Goal: Find specific page/section: Find specific page/section

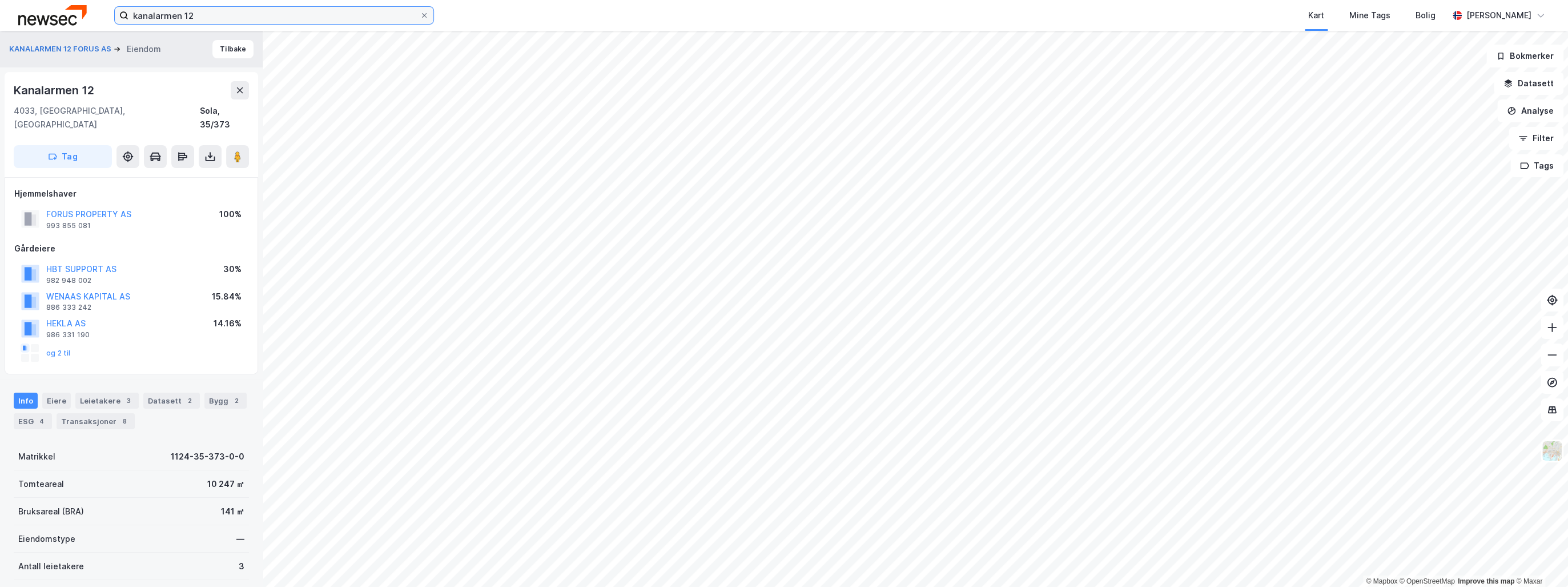
click at [155, 18] on input "kanalarmen 12" at bounding box center [274, 15] width 291 height 17
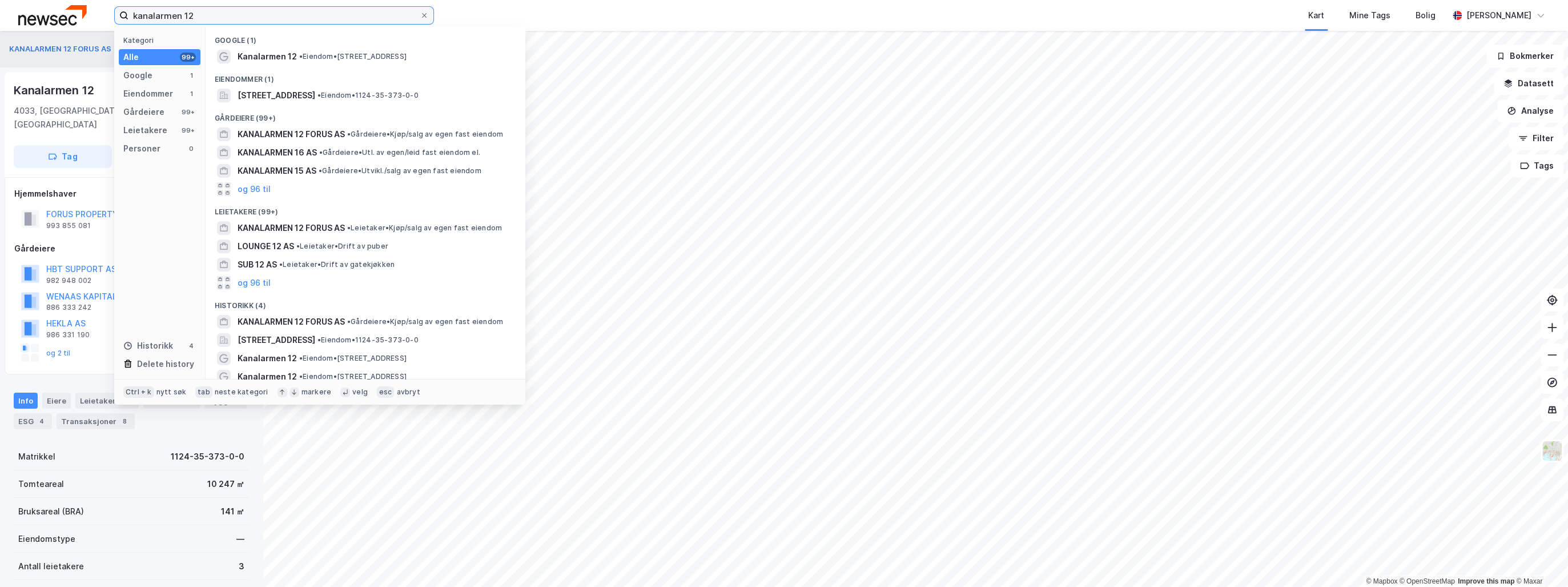
click at [156, 18] on input "kanalarmen 12" at bounding box center [274, 15] width 291 height 17
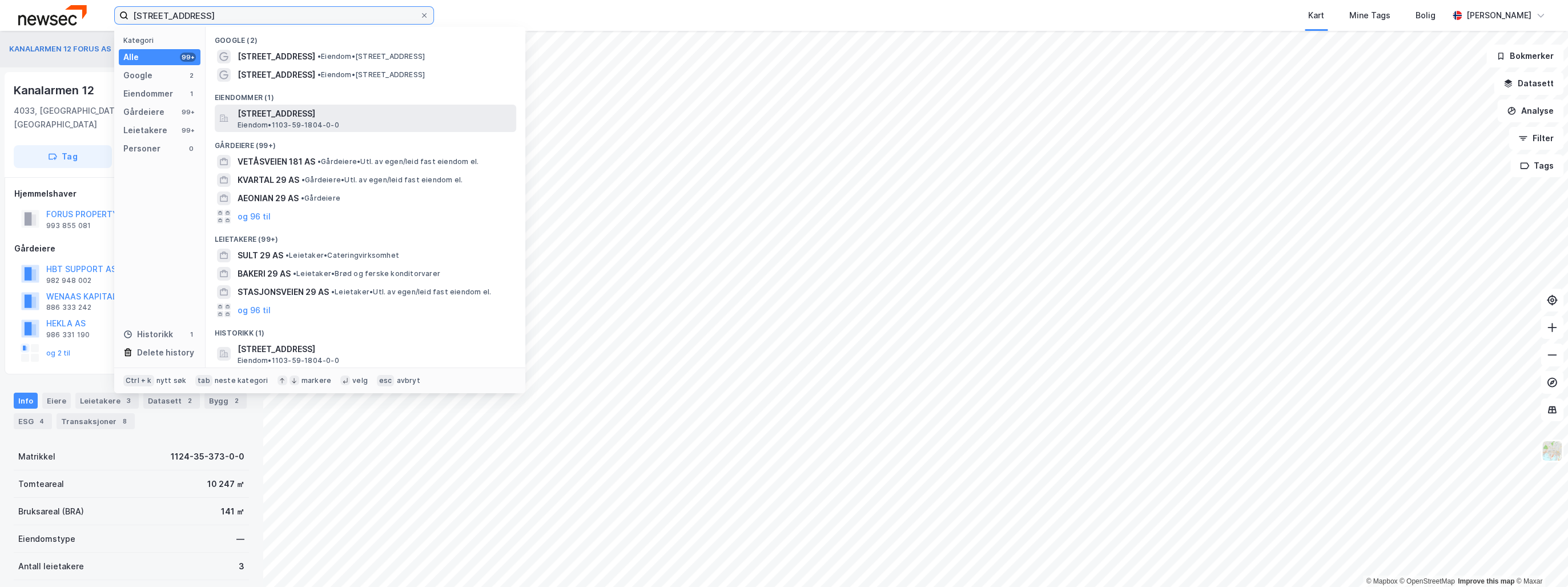
type input "[STREET_ADDRESS]"
click at [318, 112] on span "[STREET_ADDRESS]" at bounding box center [374, 114] width 274 height 14
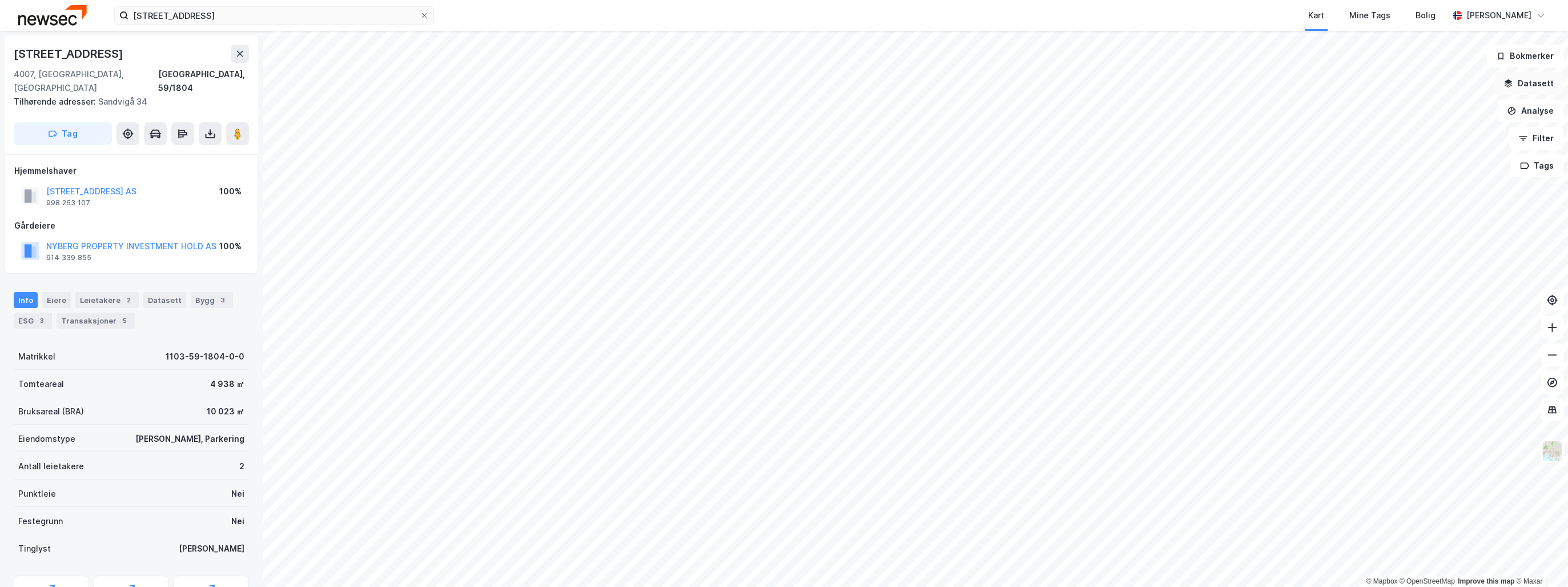
click at [1542, 84] on button "Datasett" at bounding box center [1528, 83] width 69 height 23
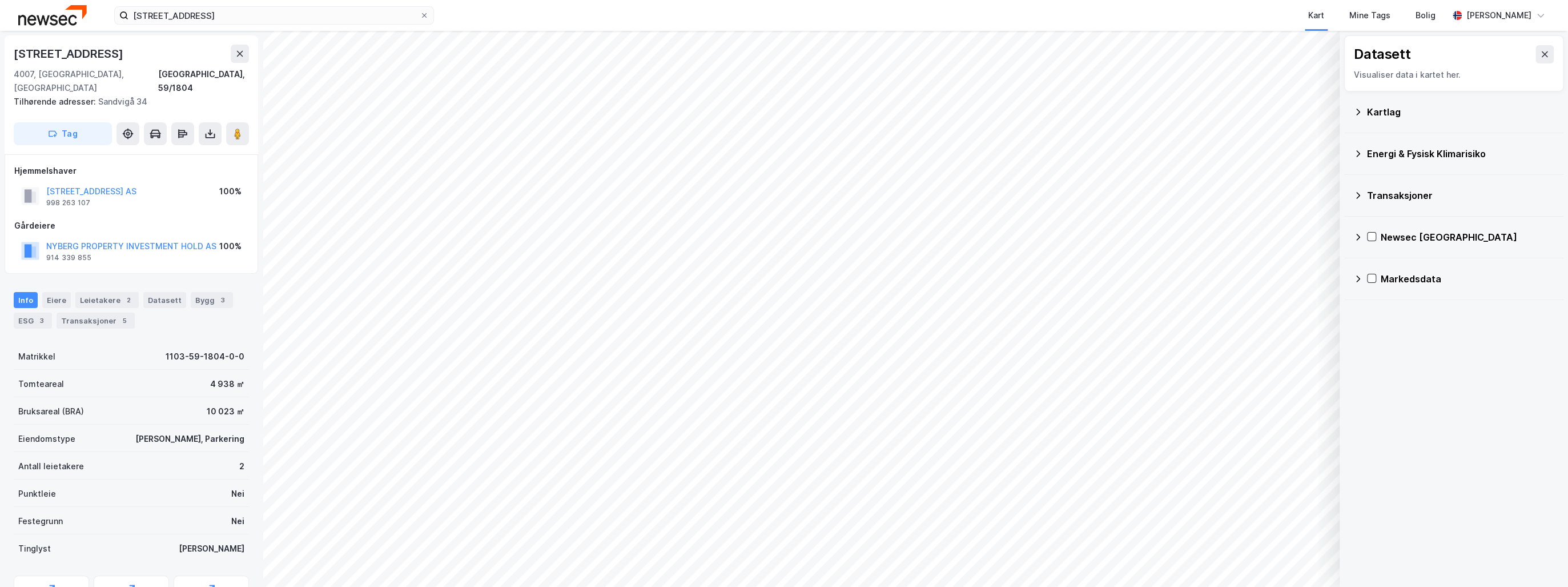
click at [1361, 155] on icon at bounding box center [1357, 153] width 9 height 9
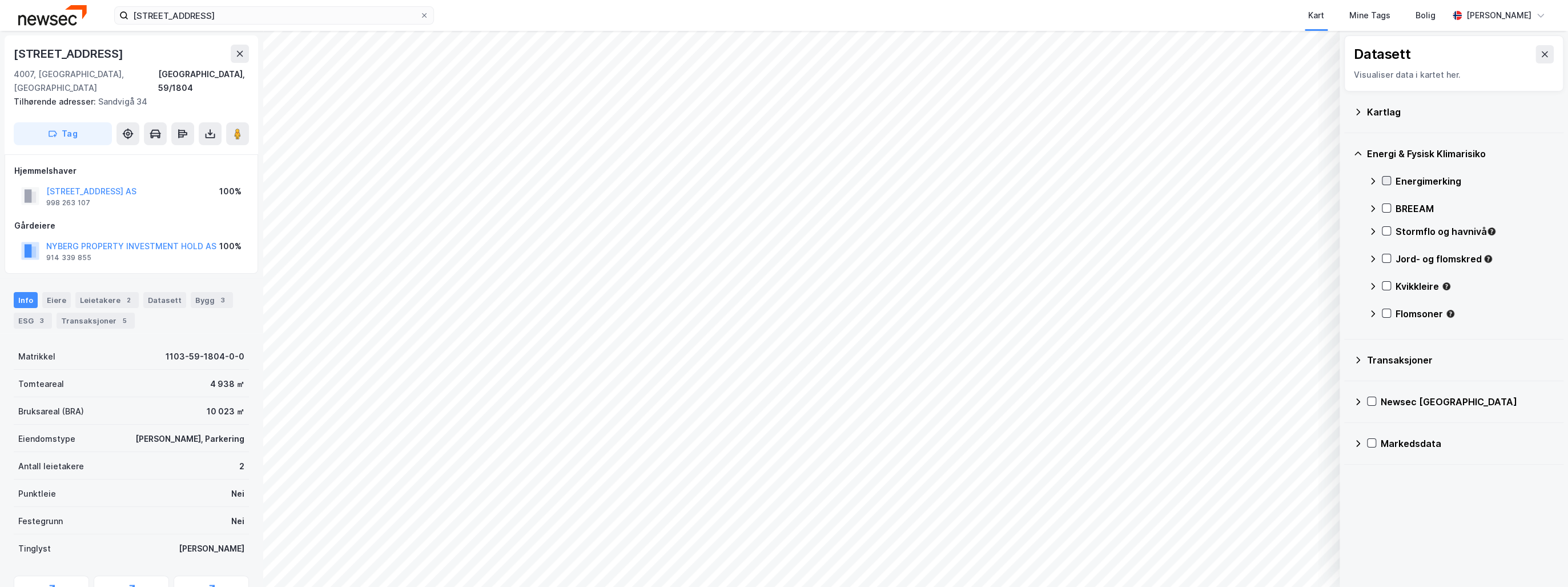
click at [1388, 177] on icon at bounding box center [1387, 181] width 8 height 8
